Goal: Transaction & Acquisition: Purchase product/service

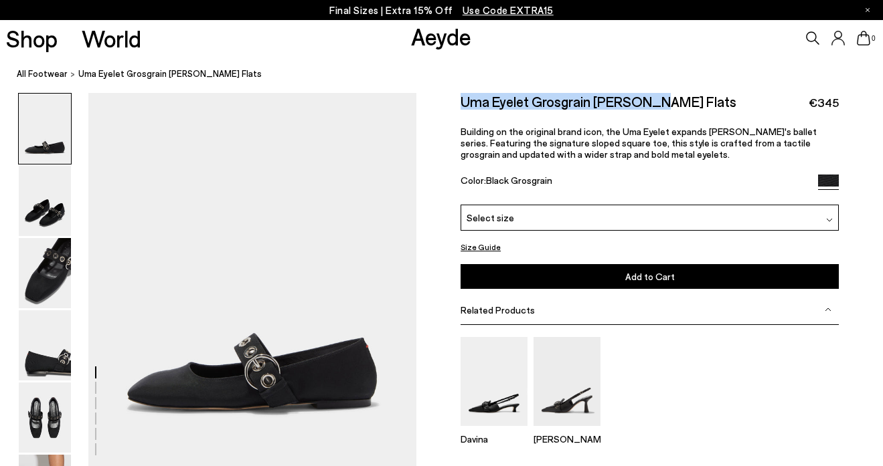
drag, startPoint x: 473, startPoint y: 96, endPoint x: 657, endPoint y: 104, distance: 184.2
click at [657, 104] on h2 "Uma Eyelet Grosgrain [PERSON_NAME] Flats" at bounding box center [598, 101] width 276 height 17
copy h2 "Uma Eyelet Grosgrain Mary-Jane"
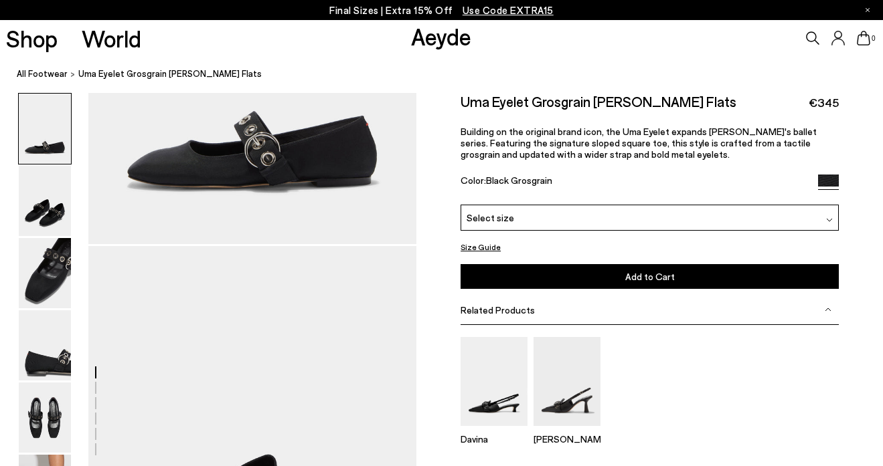
click at [47, 280] on img at bounding box center [45, 273] width 52 height 70
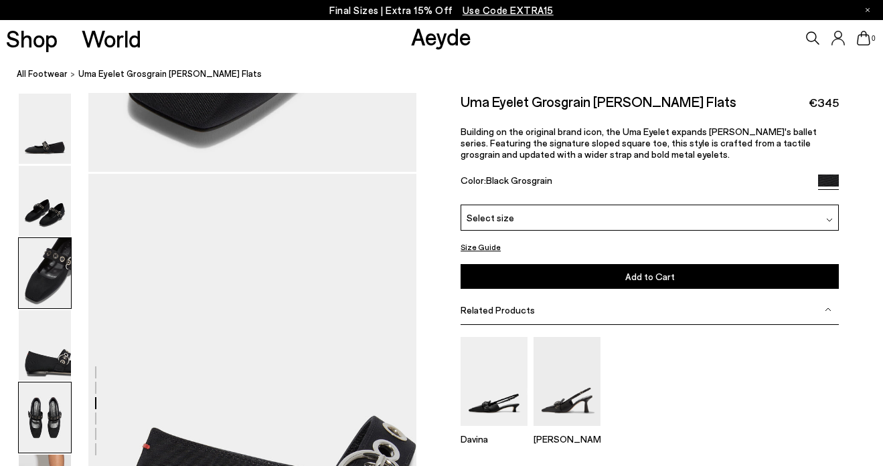
click at [44, 420] on img at bounding box center [45, 418] width 52 height 70
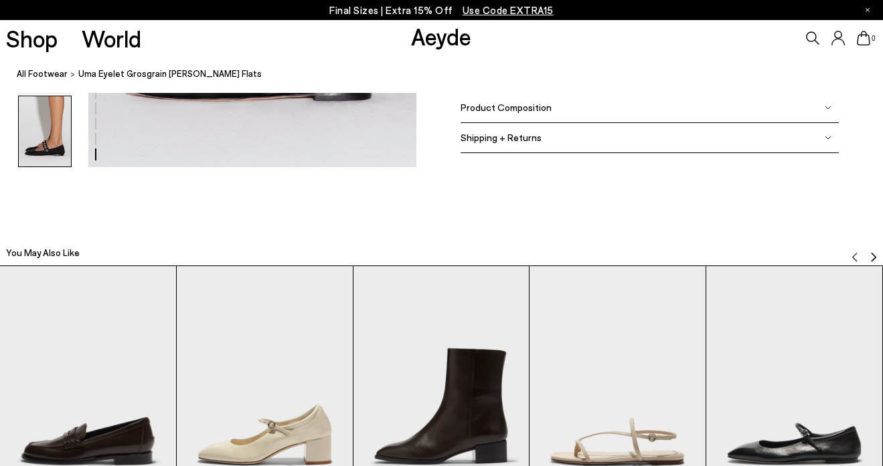
scroll to position [2387, 0]
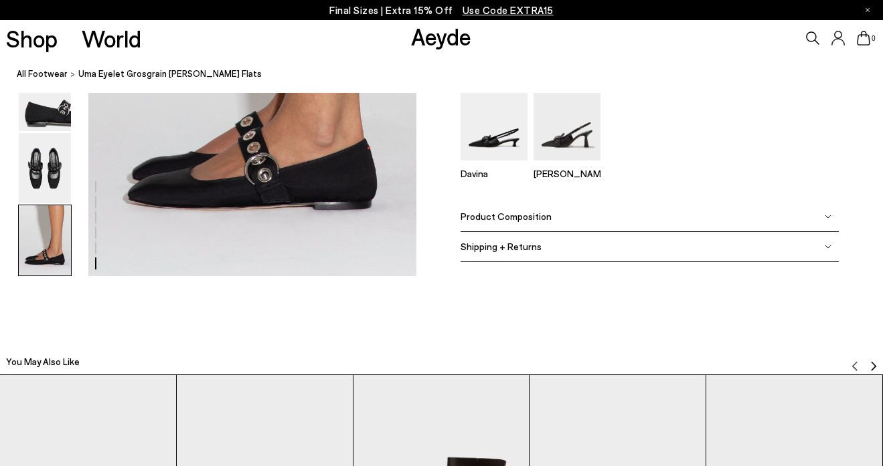
click at [59, 204] on div at bounding box center [45, 59] width 54 height 433
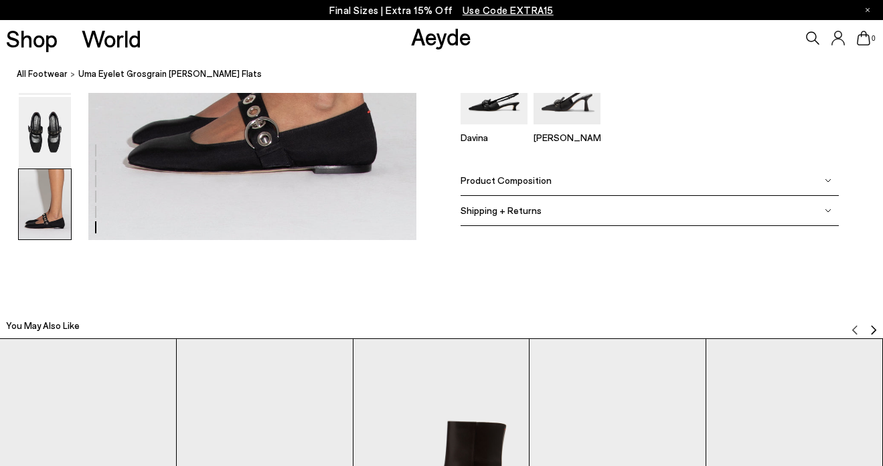
scroll to position [2430, 0]
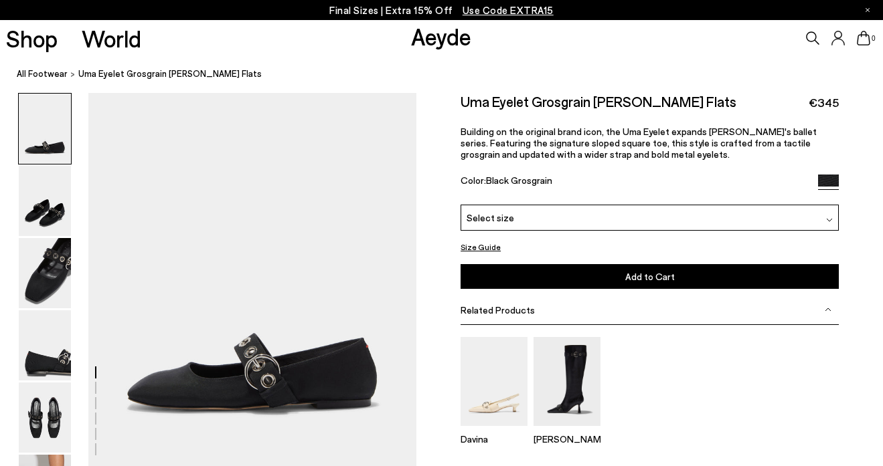
scroll to position [59, 0]
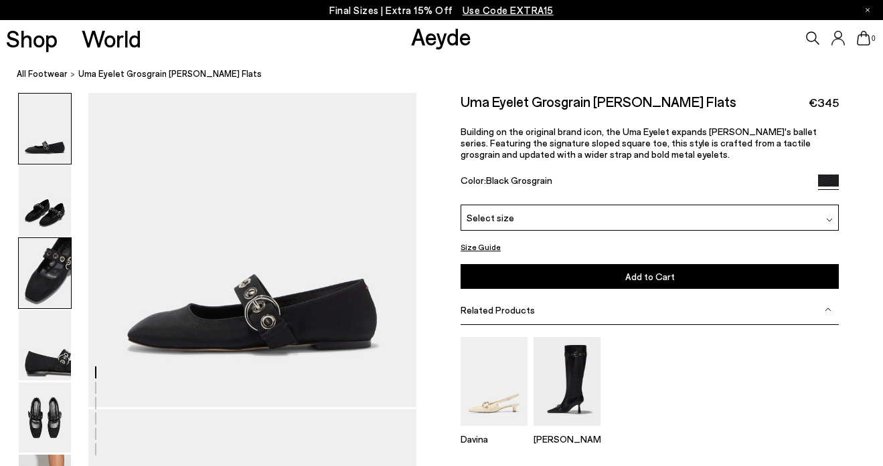
click at [61, 258] on img at bounding box center [45, 273] width 52 height 70
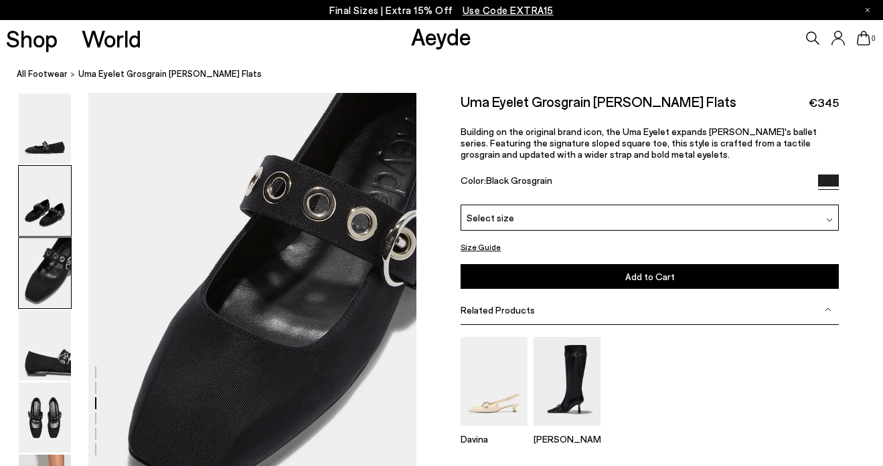
click at [42, 177] on img at bounding box center [45, 201] width 52 height 70
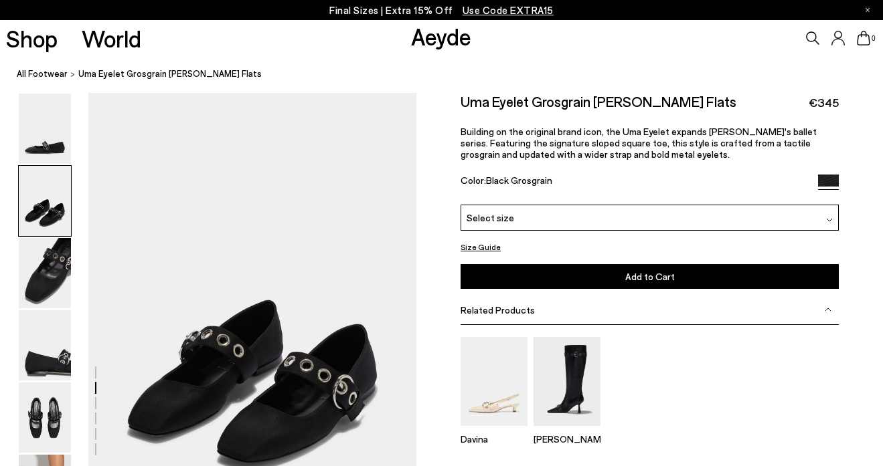
scroll to position [377, 0]
